Goal: Find contact information: Find contact information

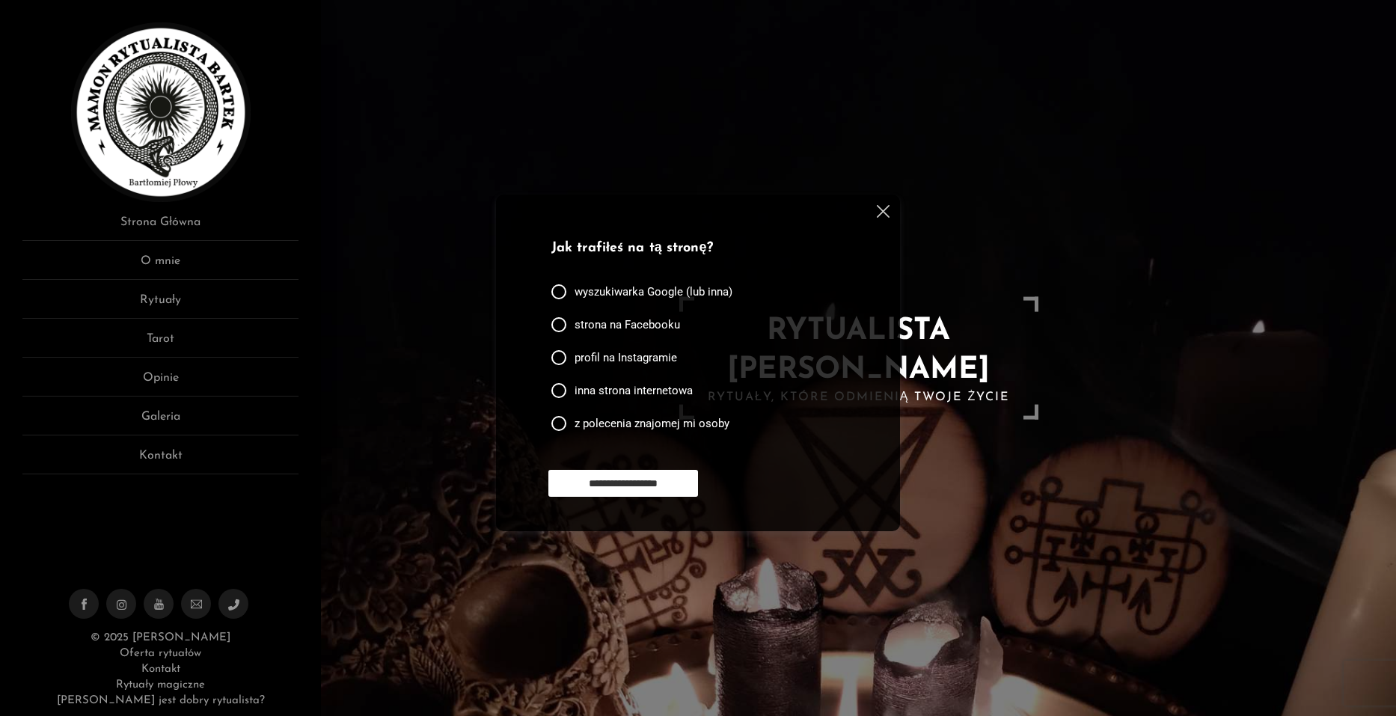
click at [886, 213] on img at bounding box center [883, 211] width 13 height 13
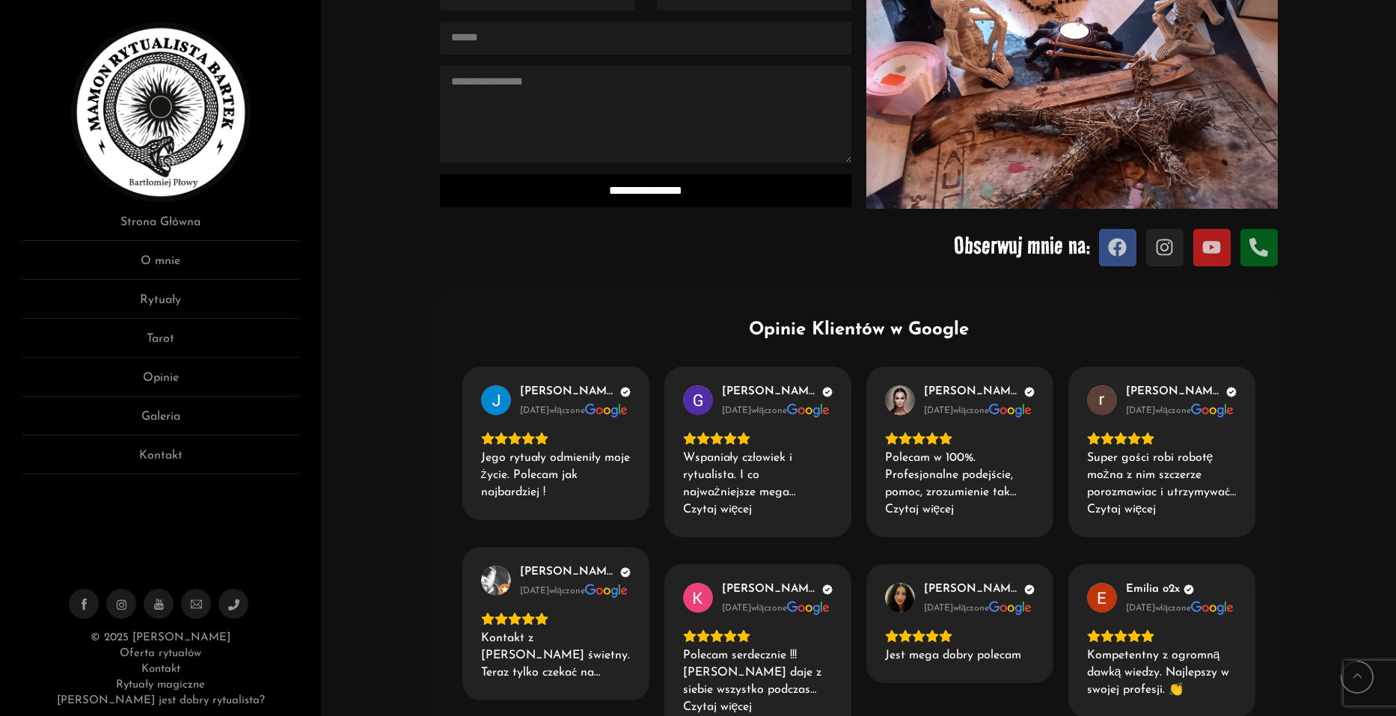
scroll to position [1945, 0]
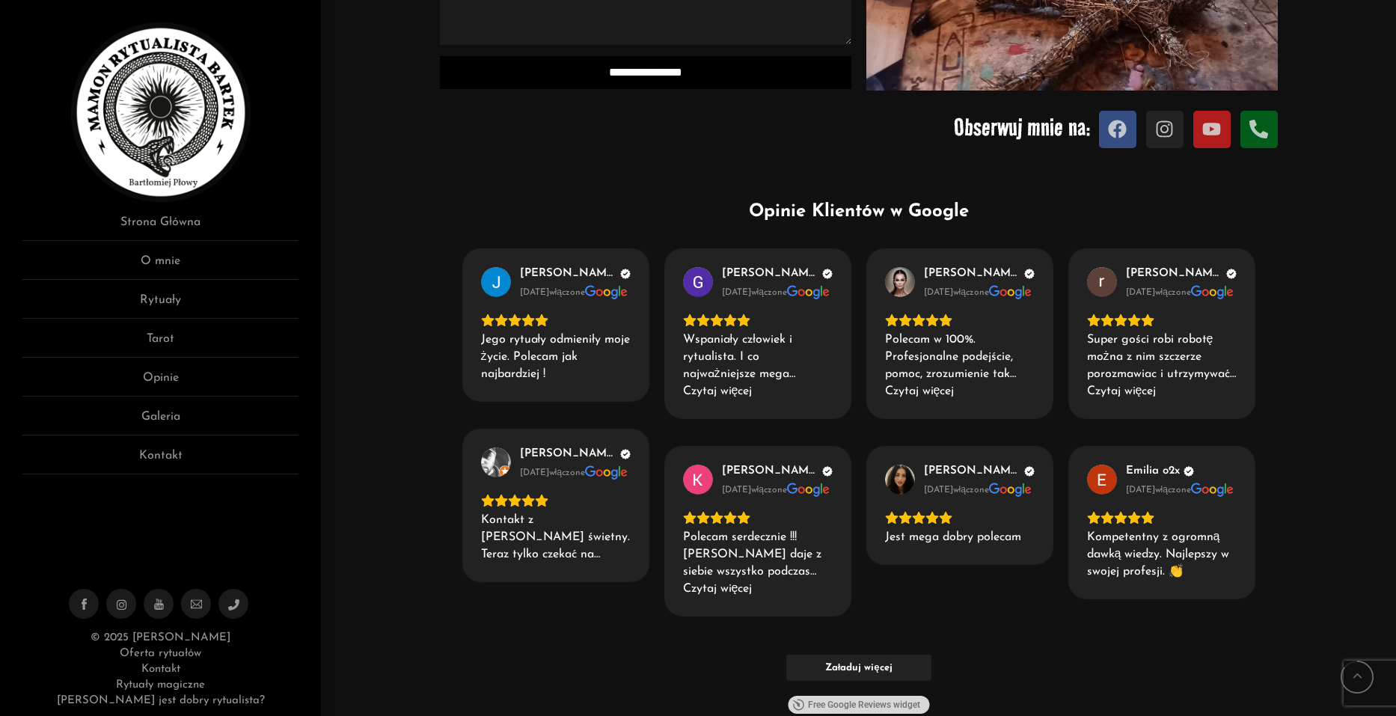
click at [180, 653] on link "Oferta rytuałów" at bounding box center [160, 653] width 81 height 11
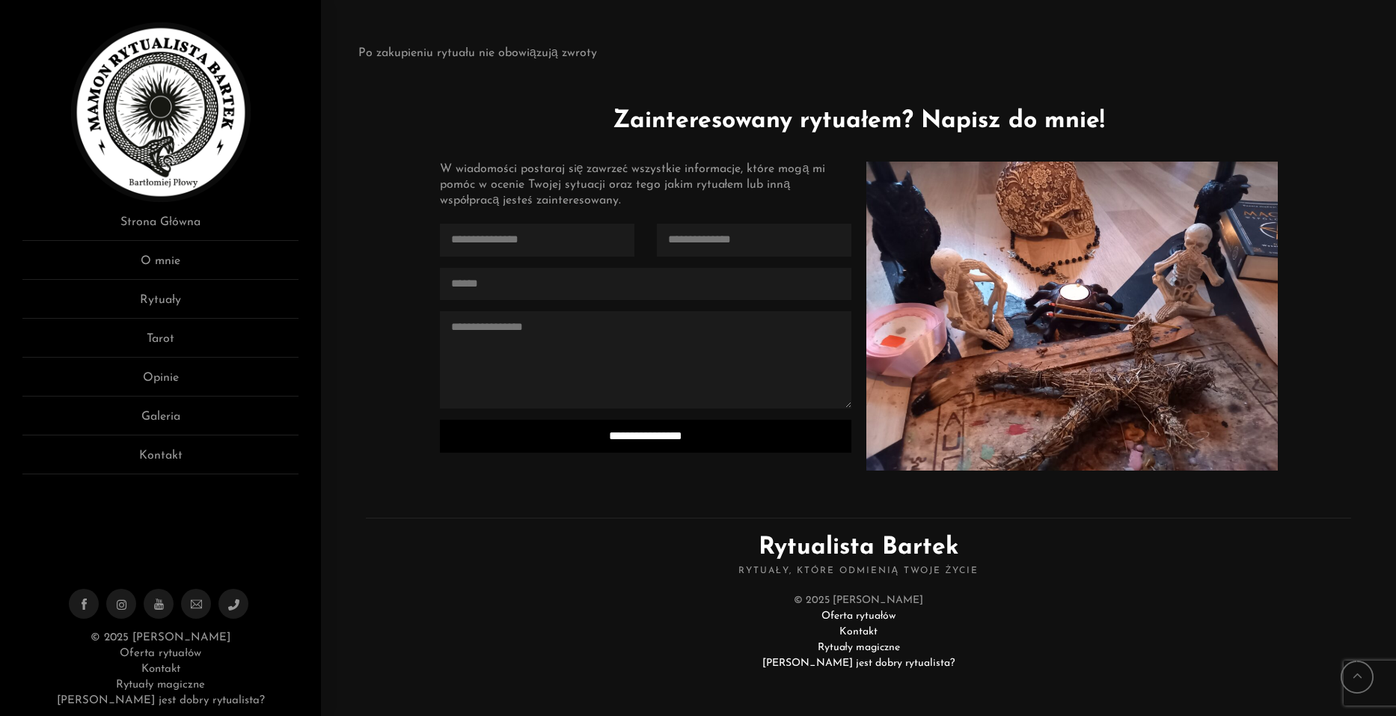
scroll to position [3611, 0]
click at [855, 631] on link "Kontakt" at bounding box center [859, 631] width 38 height 11
